Goal: Transaction & Acquisition: Register for event/course

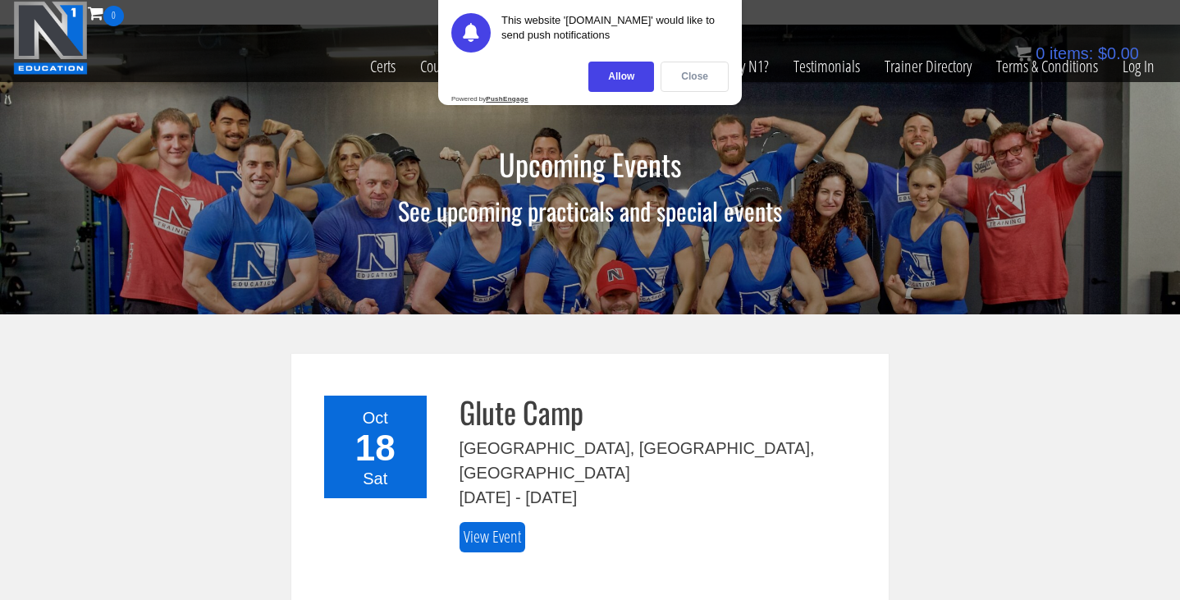
click at [673, 84] on div "Close" at bounding box center [694, 77] width 68 height 30
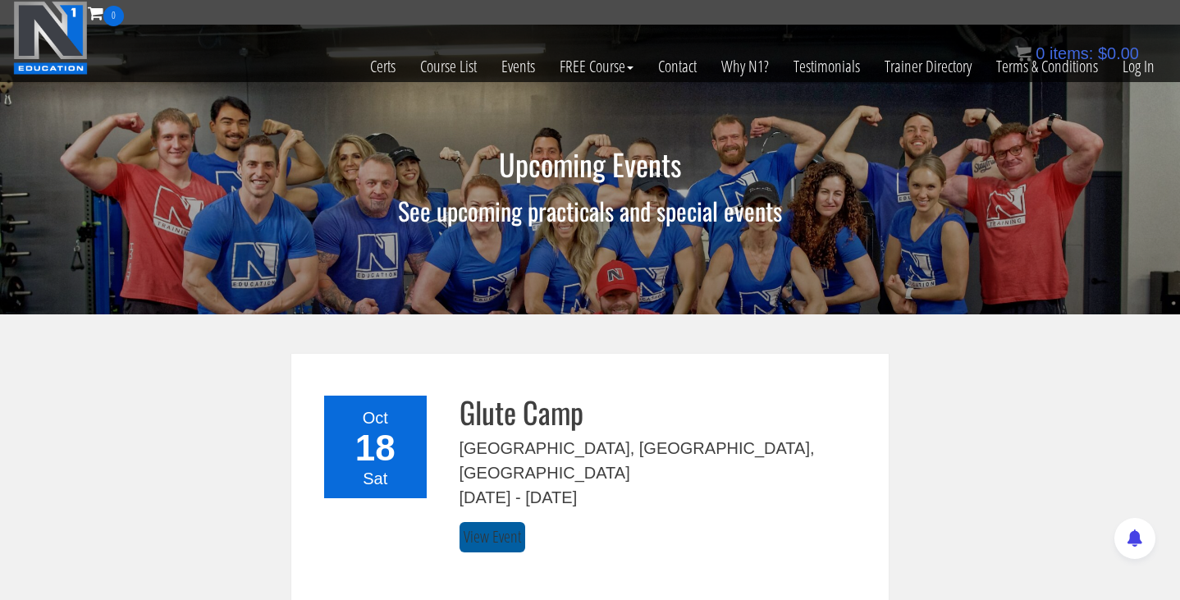
click at [495, 522] on link "View Event" at bounding box center [492, 537] width 66 height 30
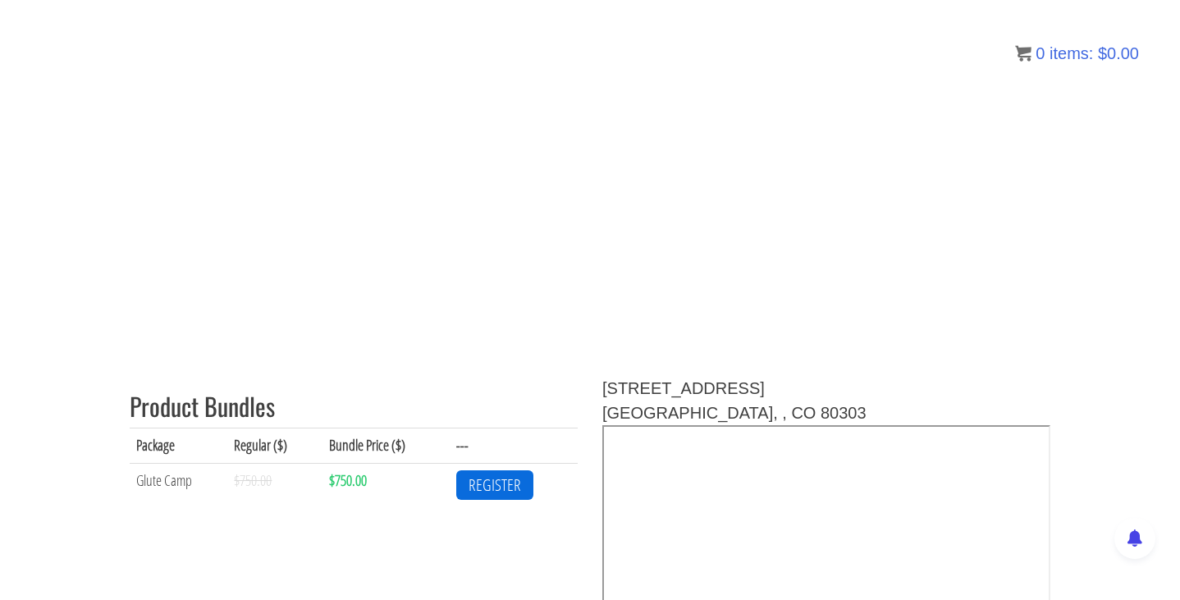
scroll to position [577, 0]
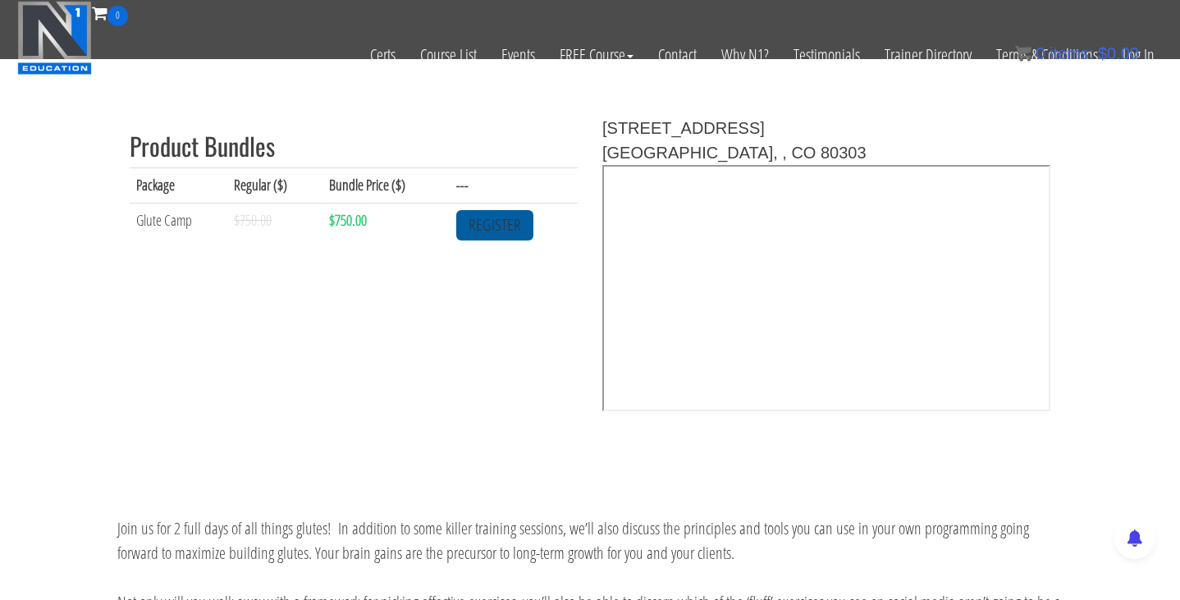
click at [495, 236] on link "REGISTER" at bounding box center [494, 225] width 77 height 30
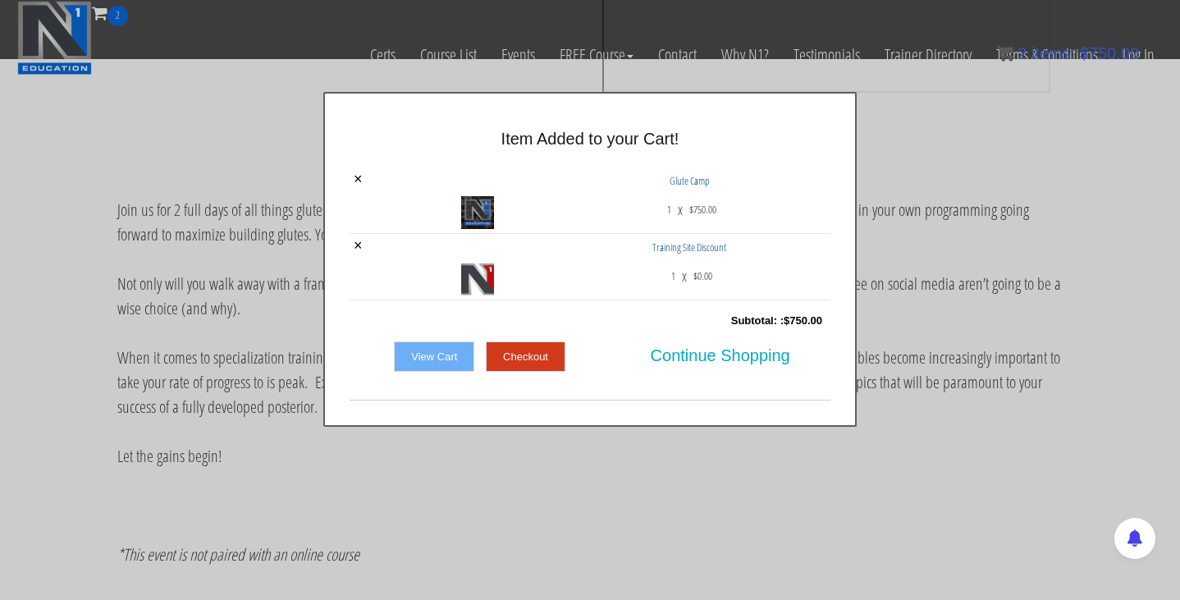
scroll to position [896, 0]
click at [459, 348] on link "View Cart" at bounding box center [434, 356] width 80 height 31
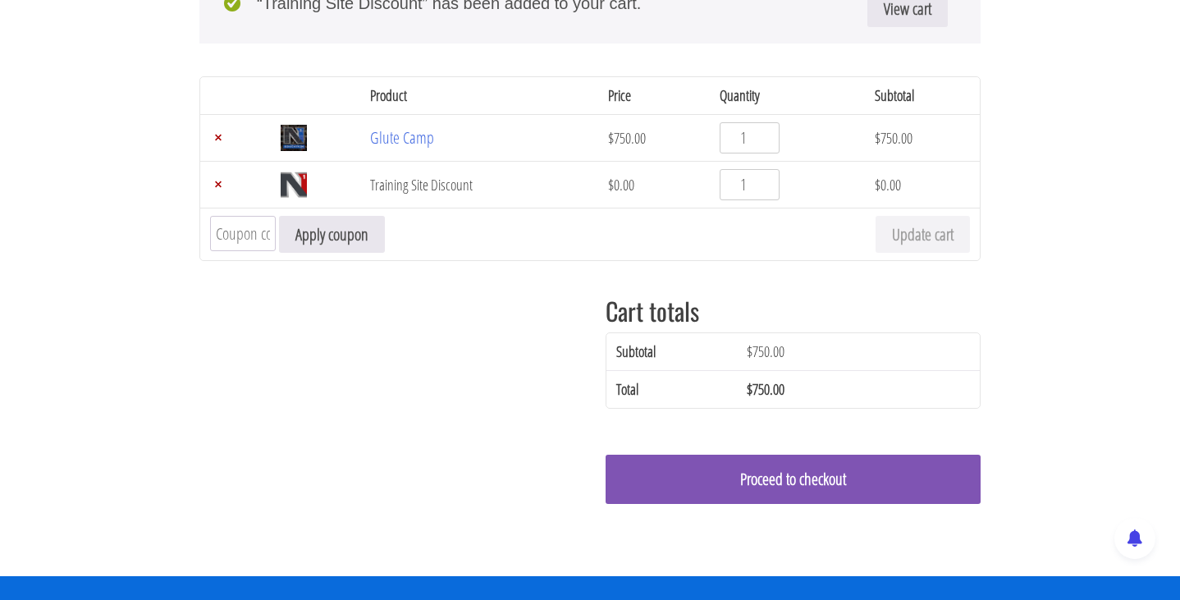
scroll to position [280, 0]
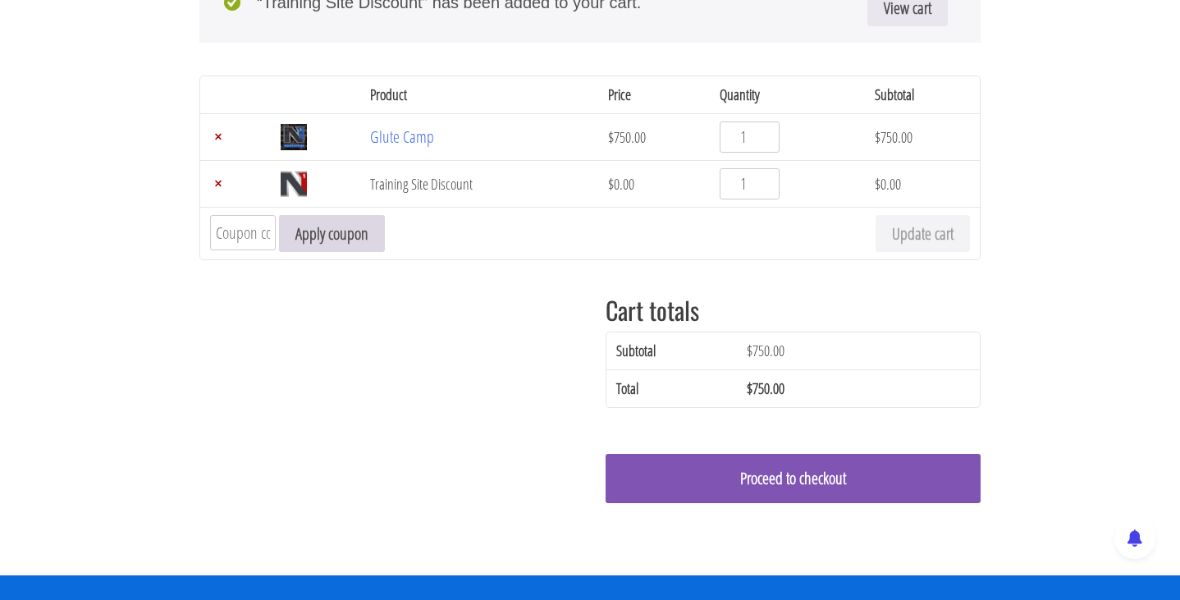
click at [345, 243] on button "Apply coupon" at bounding box center [332, 233] width 106 height 37
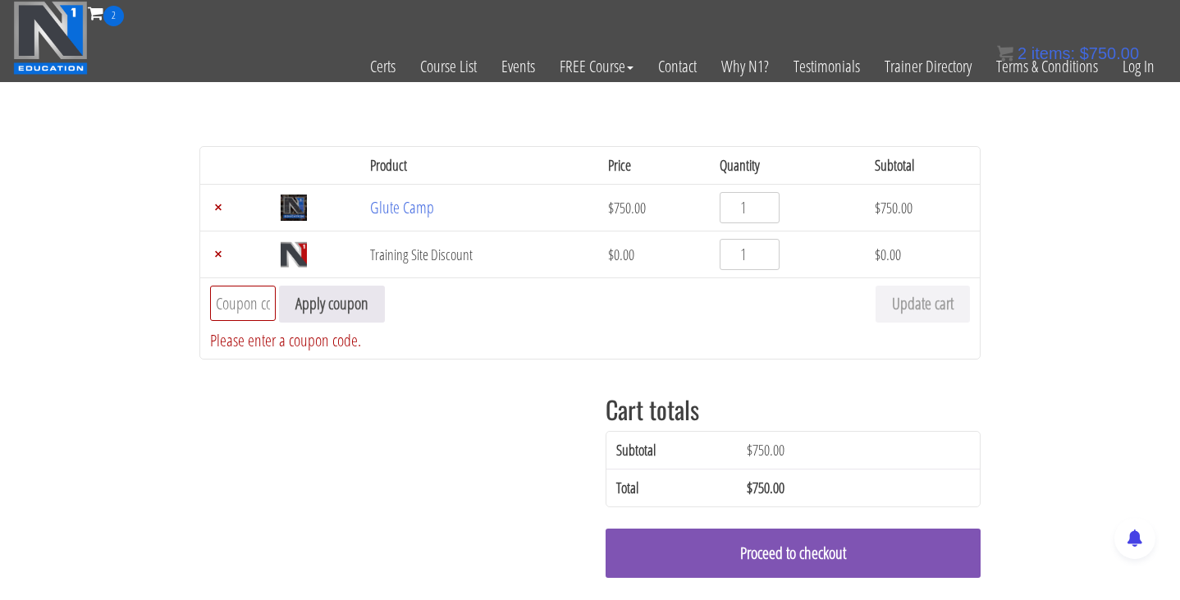
scroll to position [0, 0]
click at [422, 208] on link "Glute Camp" at bounding box center [402, 207] width 64 height 22
